Goal: Information Seeking & Learning: Learn about a topic

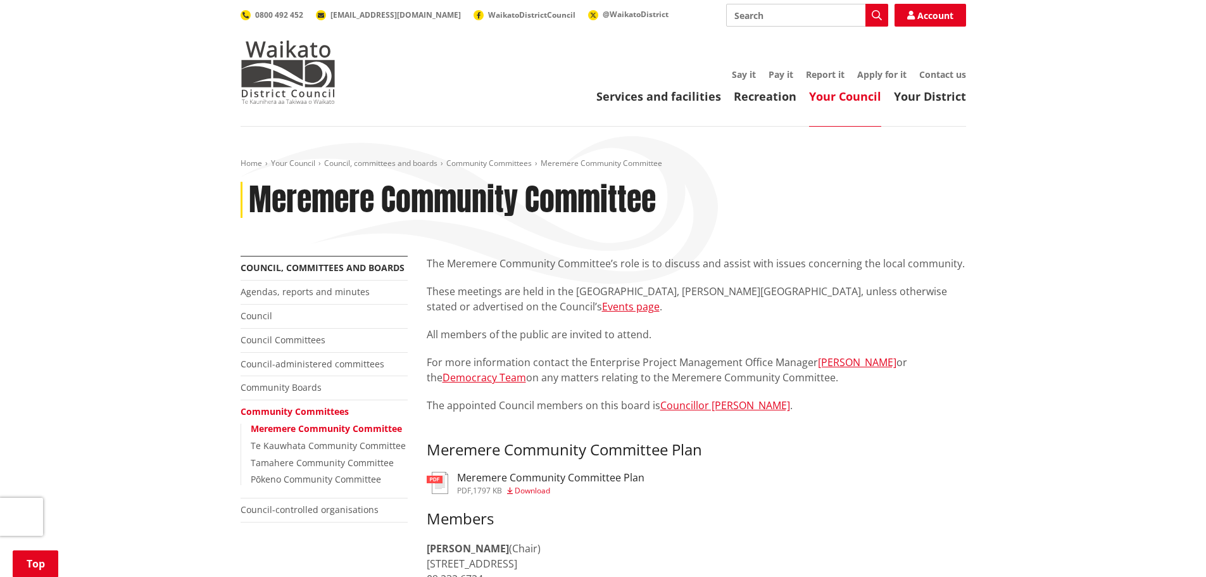
scroll to position [760, 0]
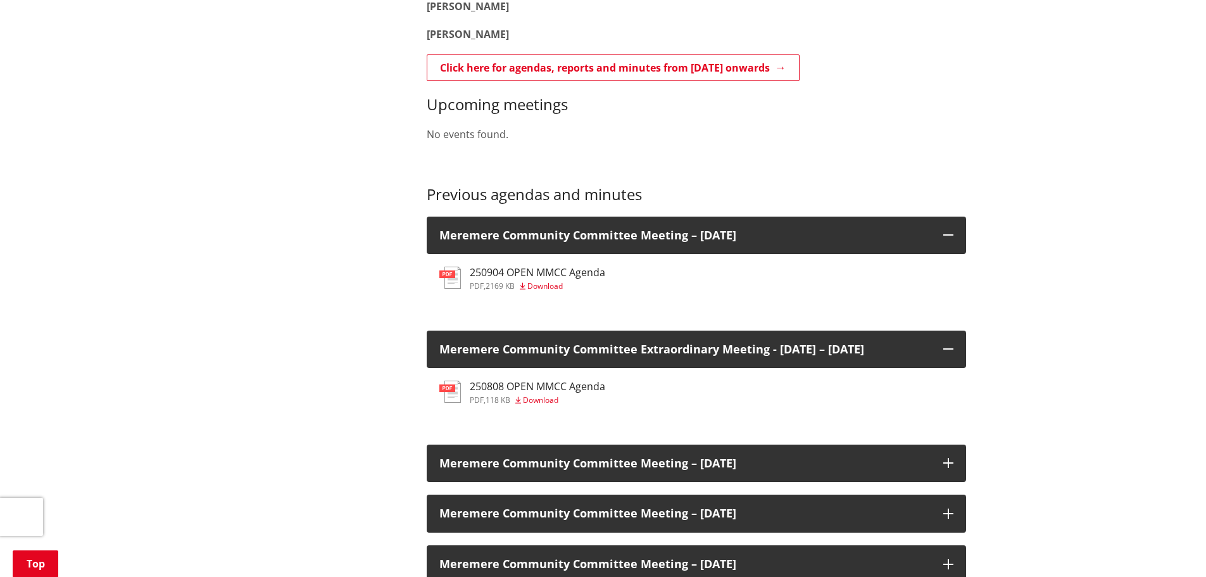
click at [730, 482] on div "Meremere Community Committee Meeting – [DATE]" at bounding box center [696, 463] width 539 height 38
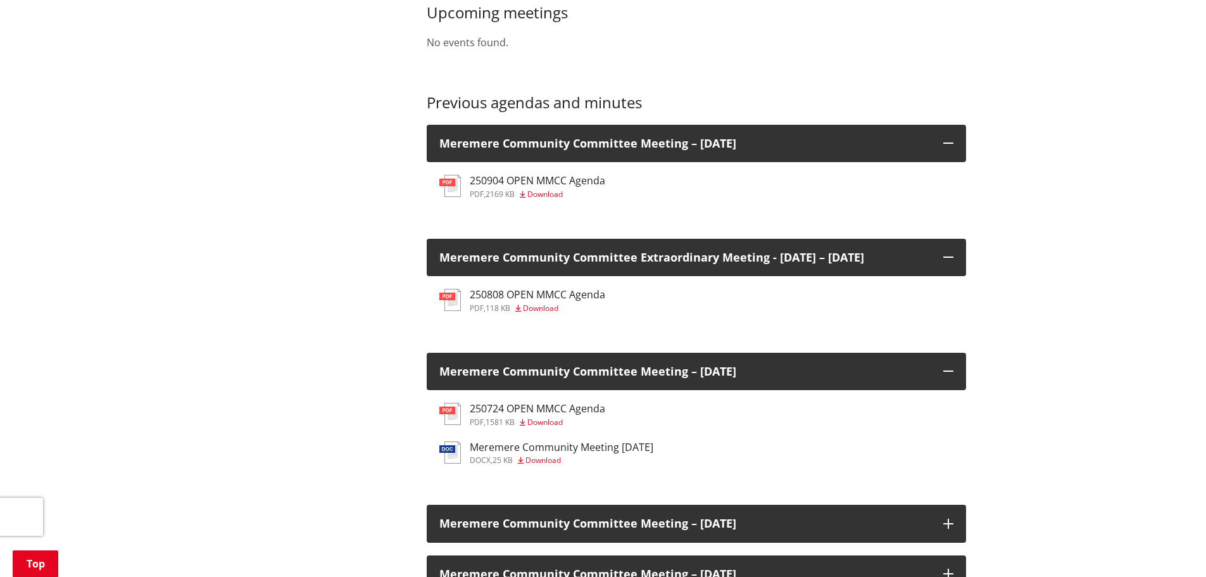
scroll to position [823, 0]
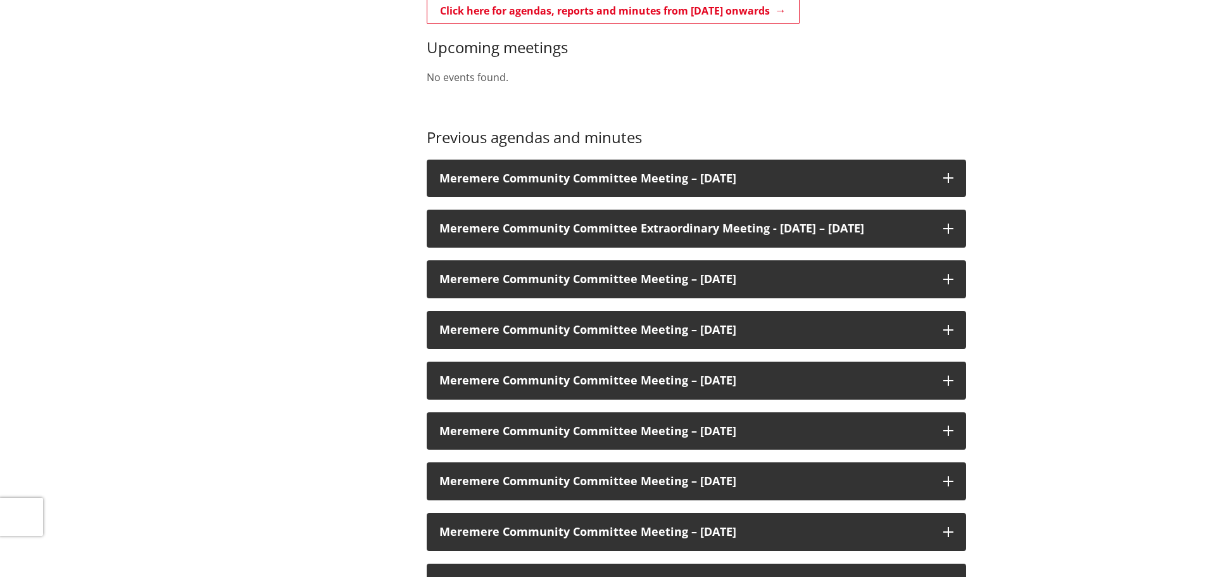
scroll to position [817, 0]
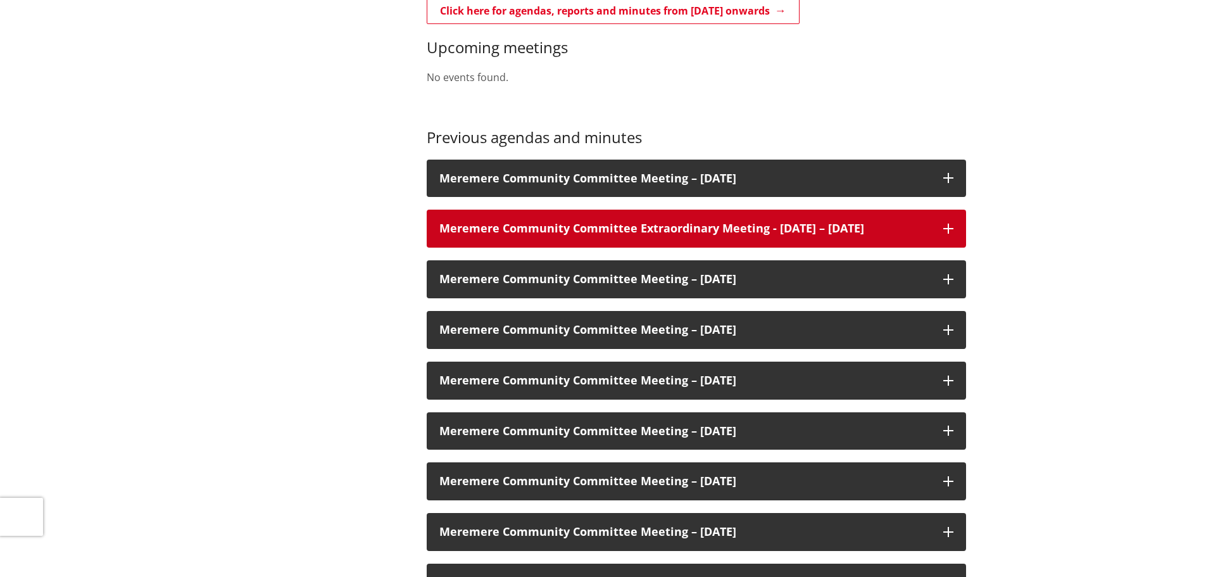
click at [660, 216] on div "Meremere Community Committee Extraordinary Meeting - [DATE] – [DATE]" at bounding box center [696, 229] width 539 height 38
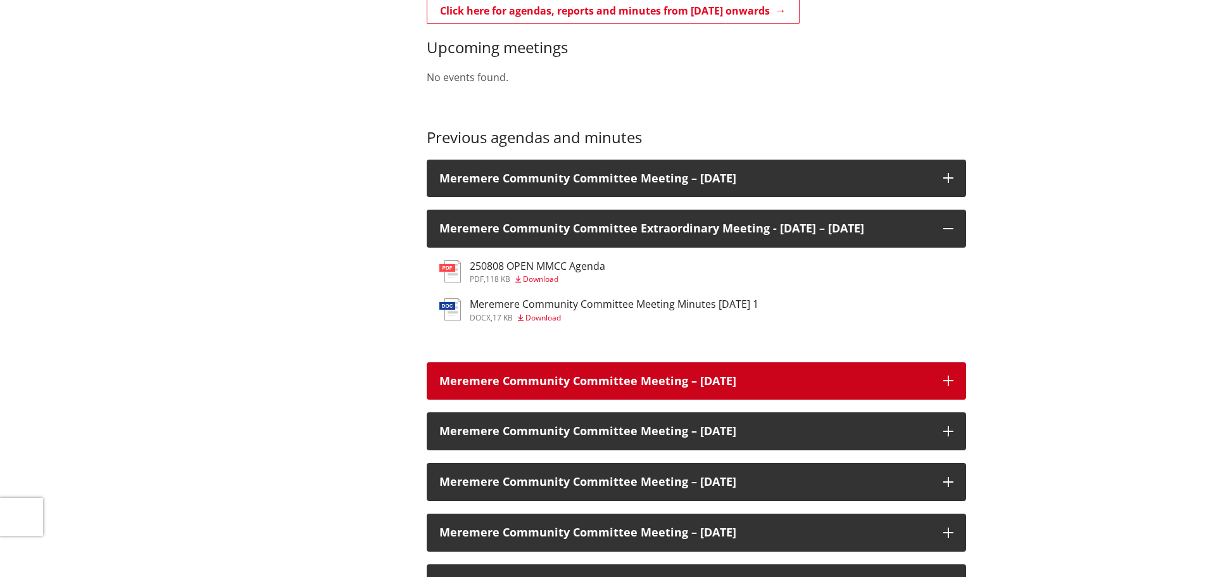
click at [742, 400] on div "Meremere Community Committee Meeting – [DATE]" at bounding box center [696, 381] width 539 height 38
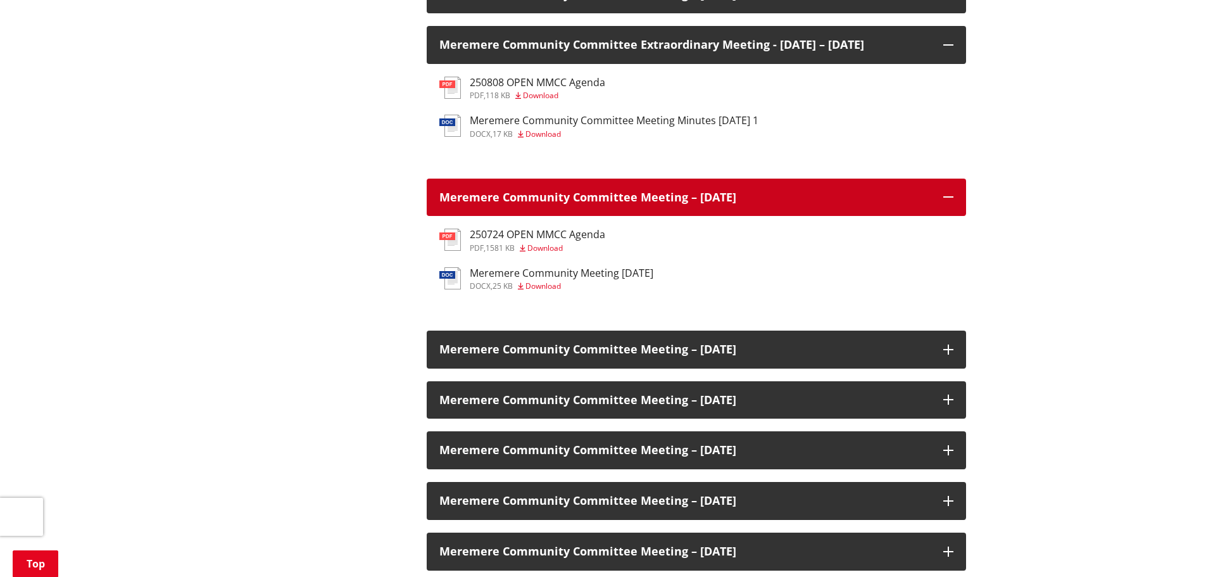
scroll to position [1070, 0]
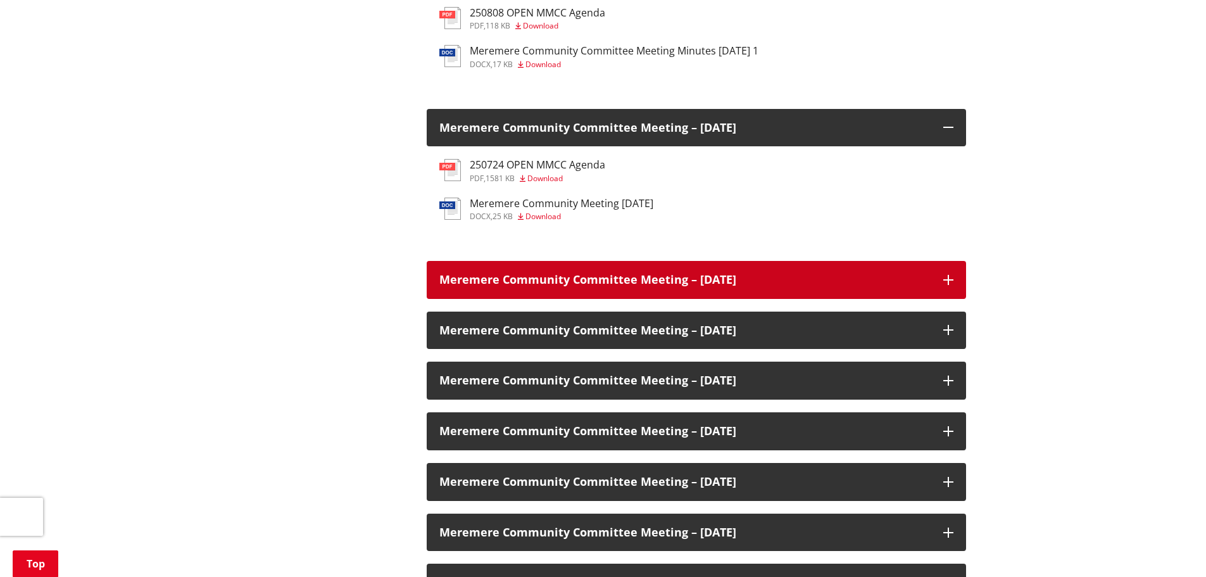
click at [669, 286] on h3 "Meremere Community Committee Meeting – [DATE]" at bounding box center [684, 279] width 491 height 13
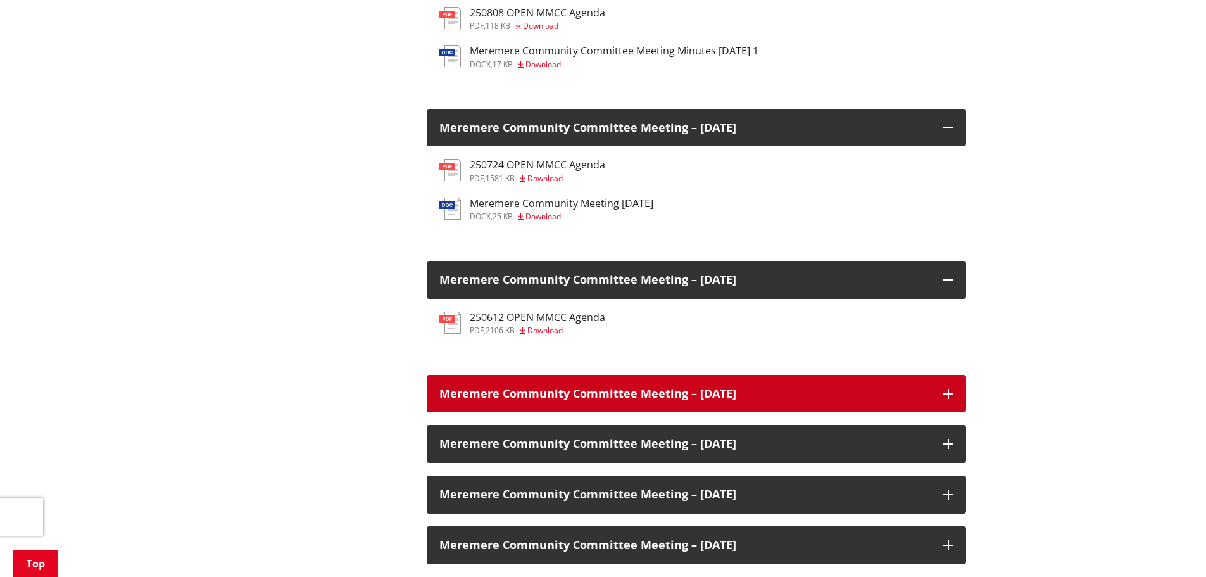
click at [633, 413] on div "Meremere Community Committee Meeting – [DATE]" at bounding box center [696, 394] width 539 height 38
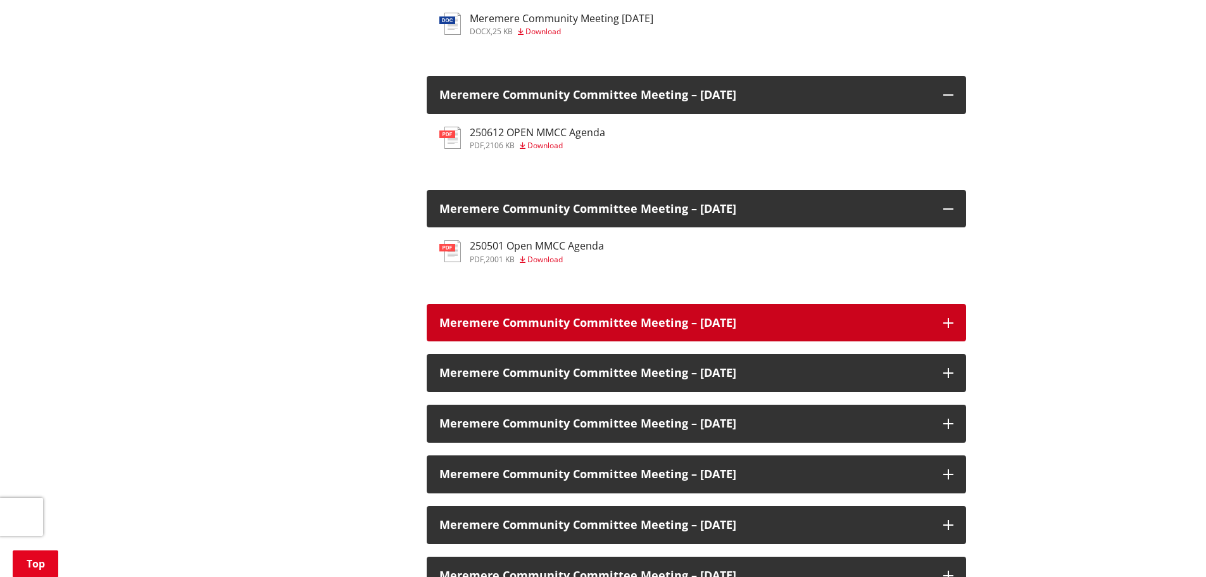
scroll to position [1260, 0]
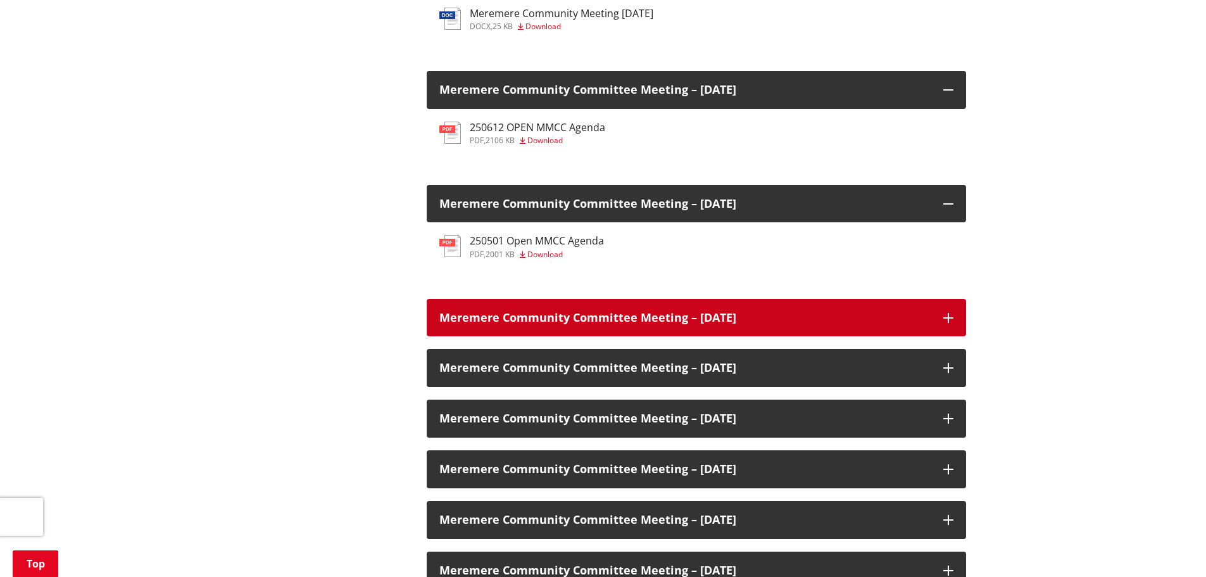
click at [629, 322] on h3 "Meremere Community Committee Meeting – [DATE]" at bounding box center [684, 317] width 491 height 13
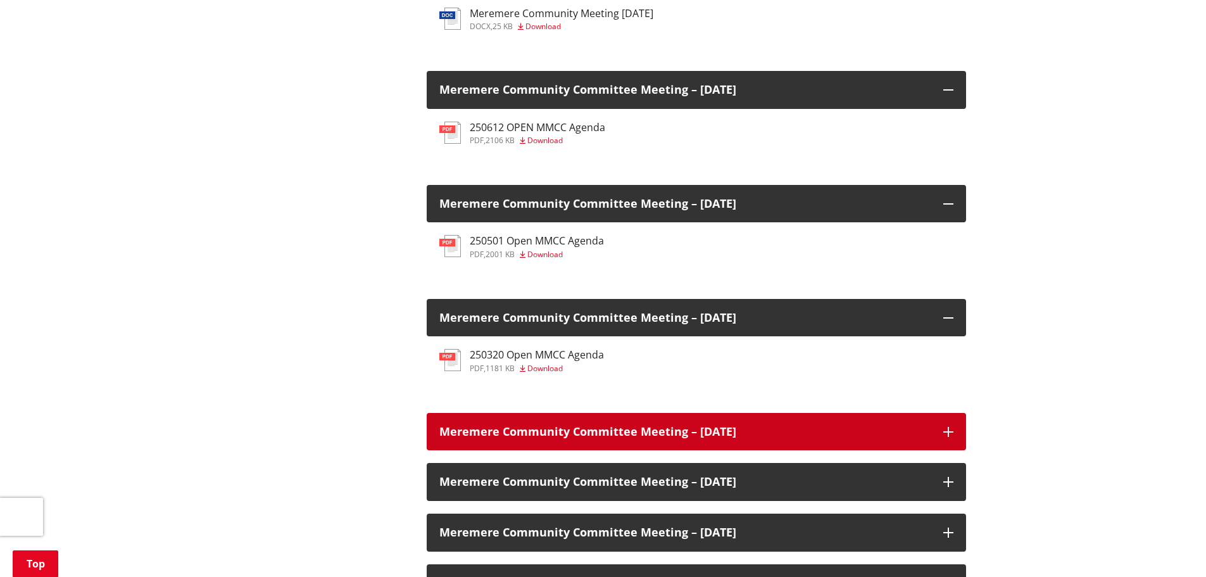
click at [608, 438] on h3 "Meremere Community Committee Meeting – [DATE]" at bounding box center [684, 431] width 491 height 13
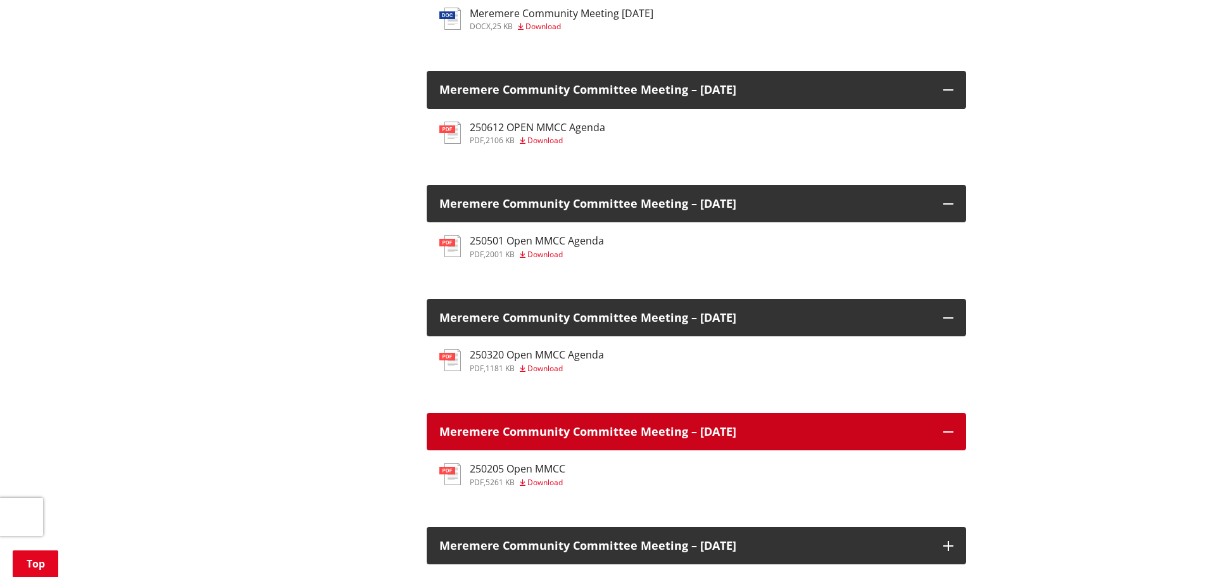
scroll to position [1323, 0]
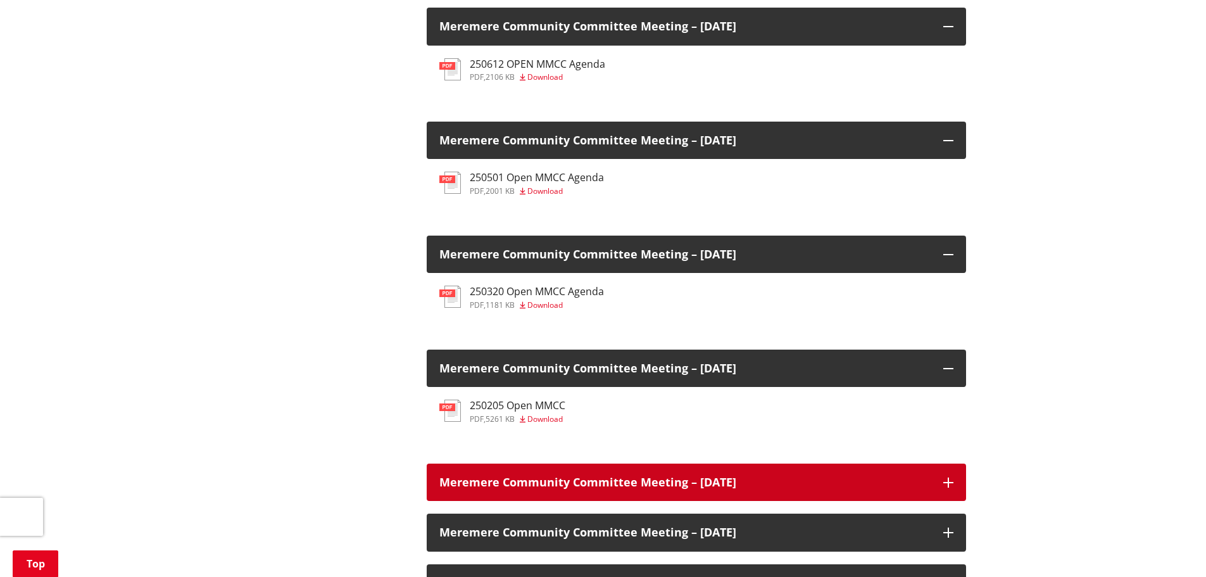
click at [617, 480] on div "Meremere Community Committee Meeting – [DATE]" at bounding box center [696, 482] width 539 height 38
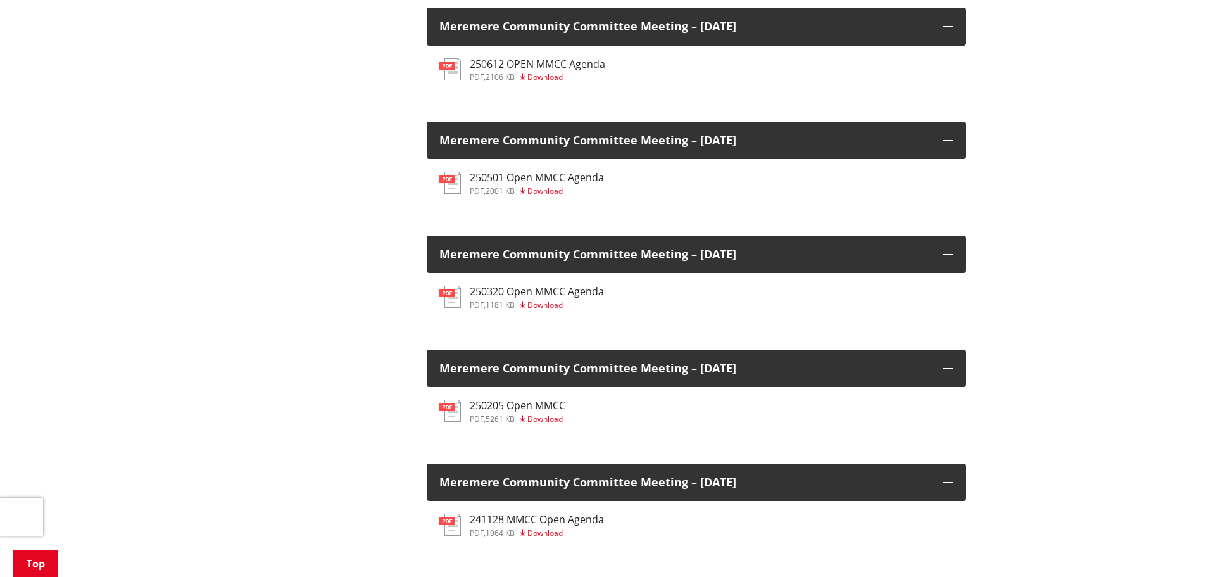
scroll to position [1576, 0]
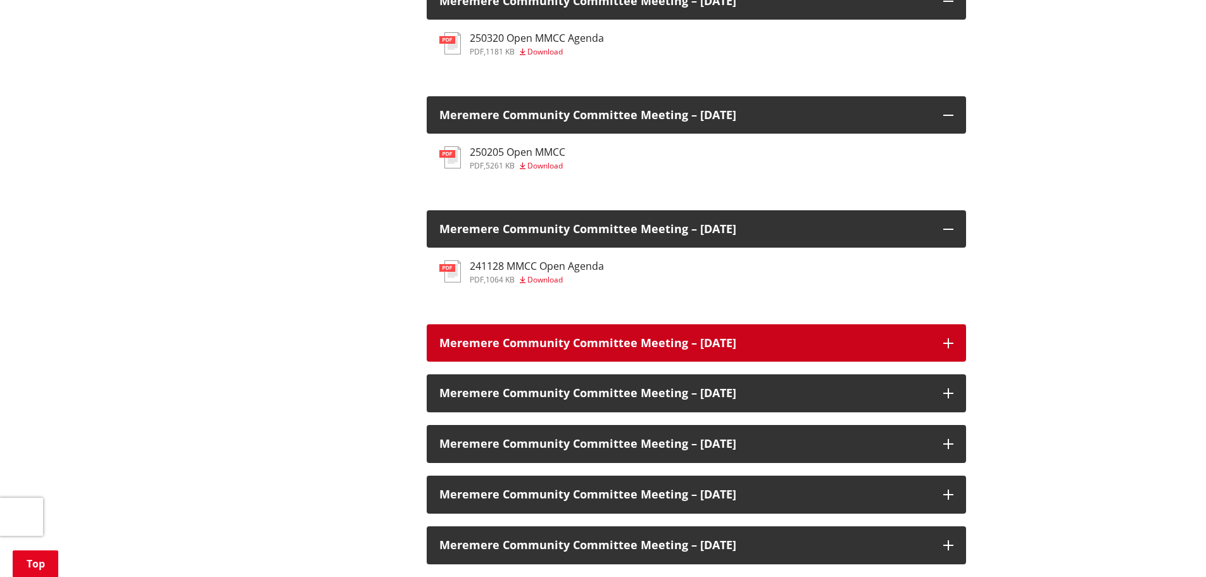
click at [628, 349] on h3 "Meremere Community Committee Meeting – [DATE]" at bounding box center [684, 343] width 491 height 13
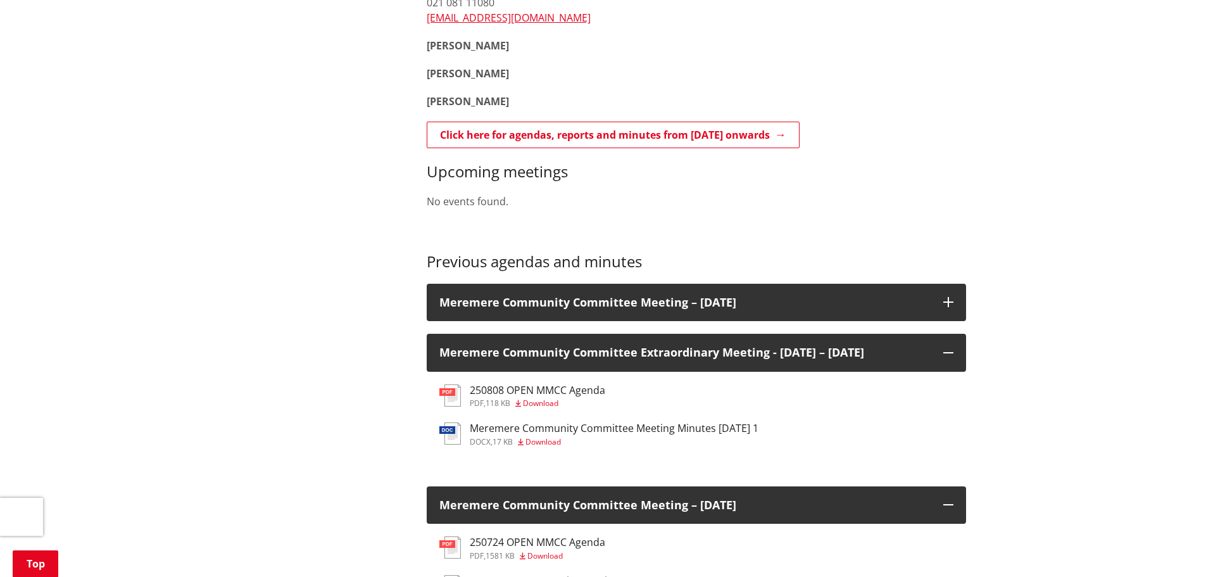
scroll to position [500, 0]
